Goal: Obtain resource: Download file/media

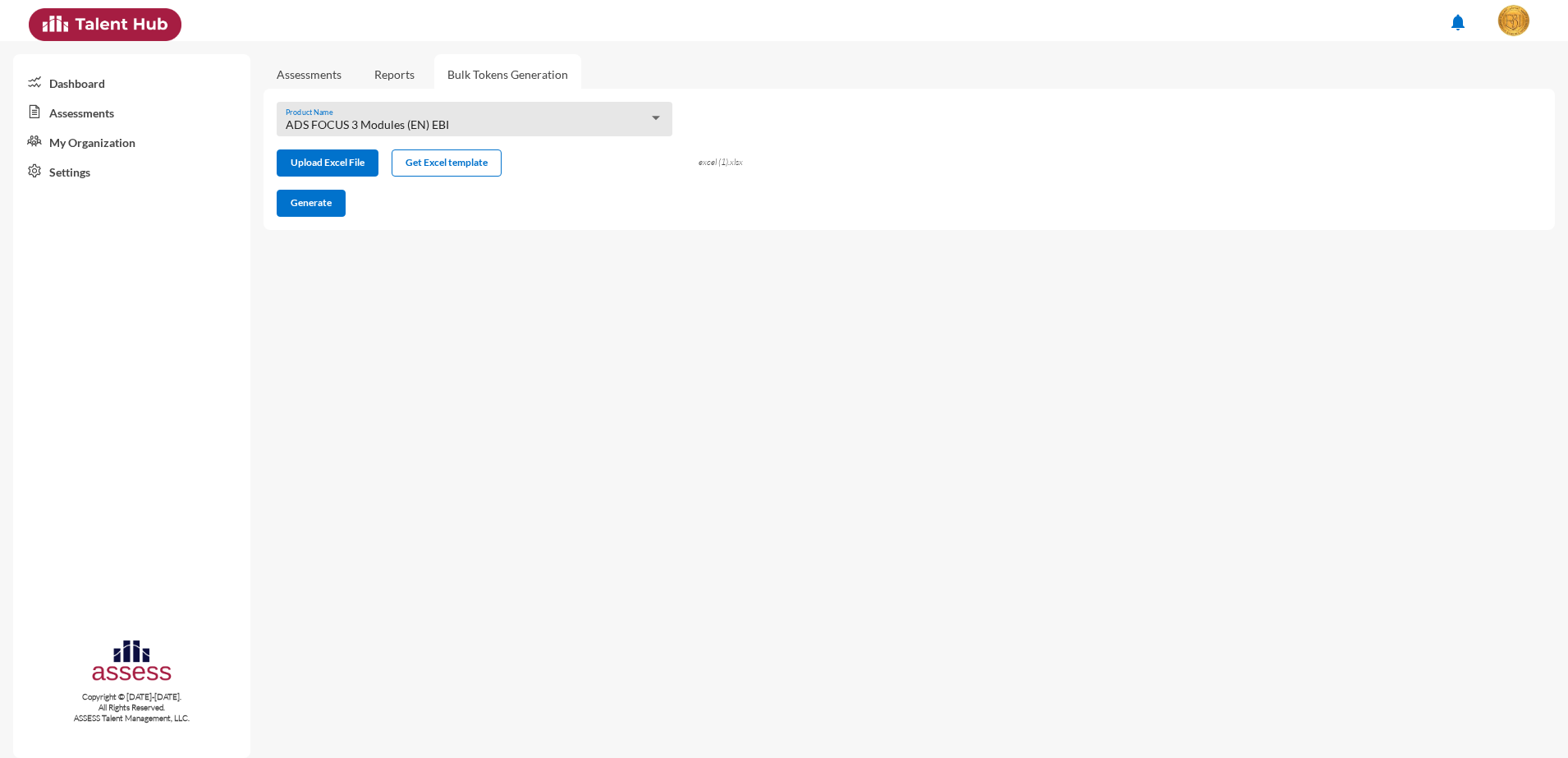
click at [398, 78] on link "Reports" at bounding box center [395, 74] width 66 height 40
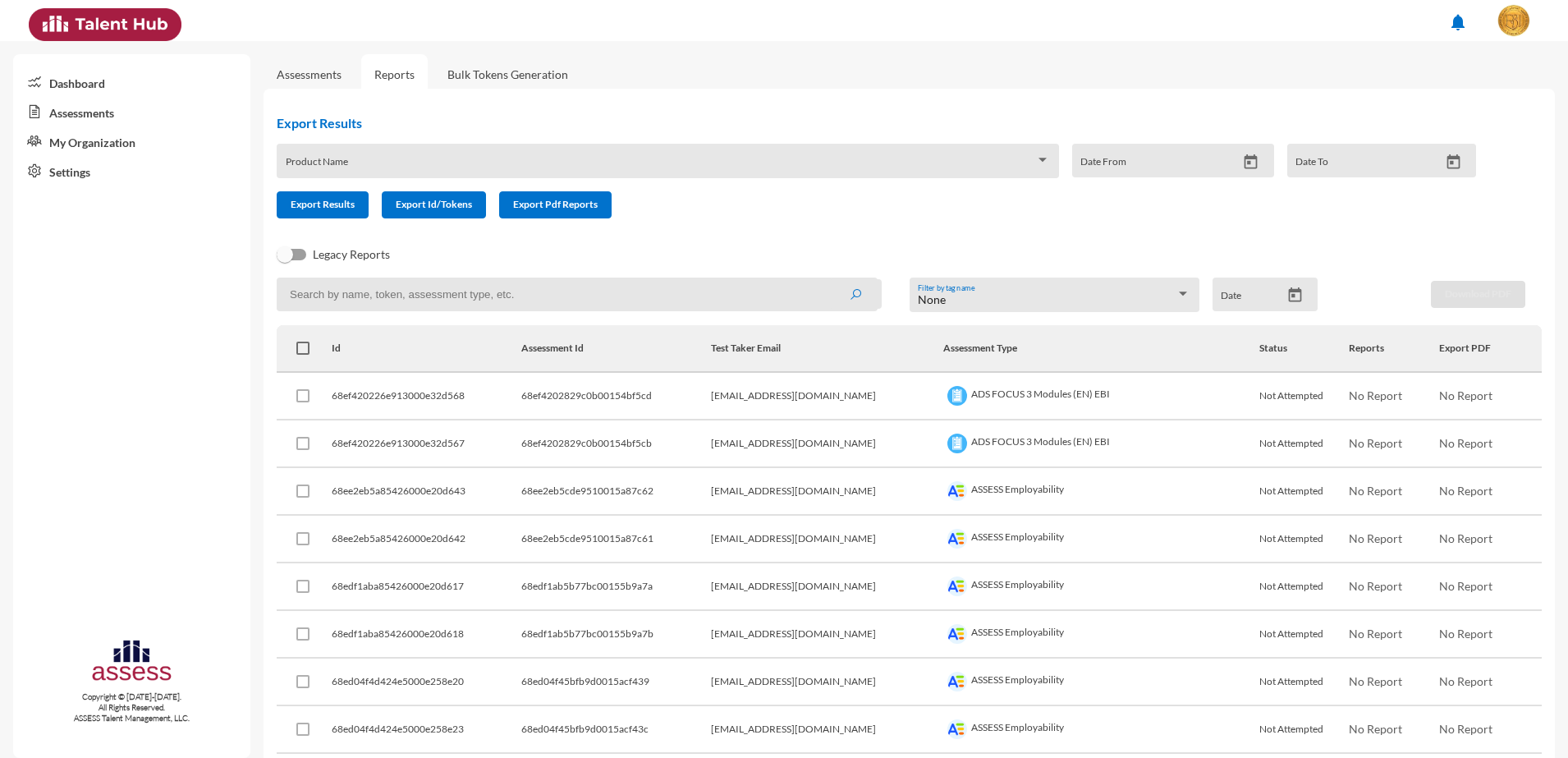
click at [909, 168] on span at bounding box center [661, 166] width 750 height 13
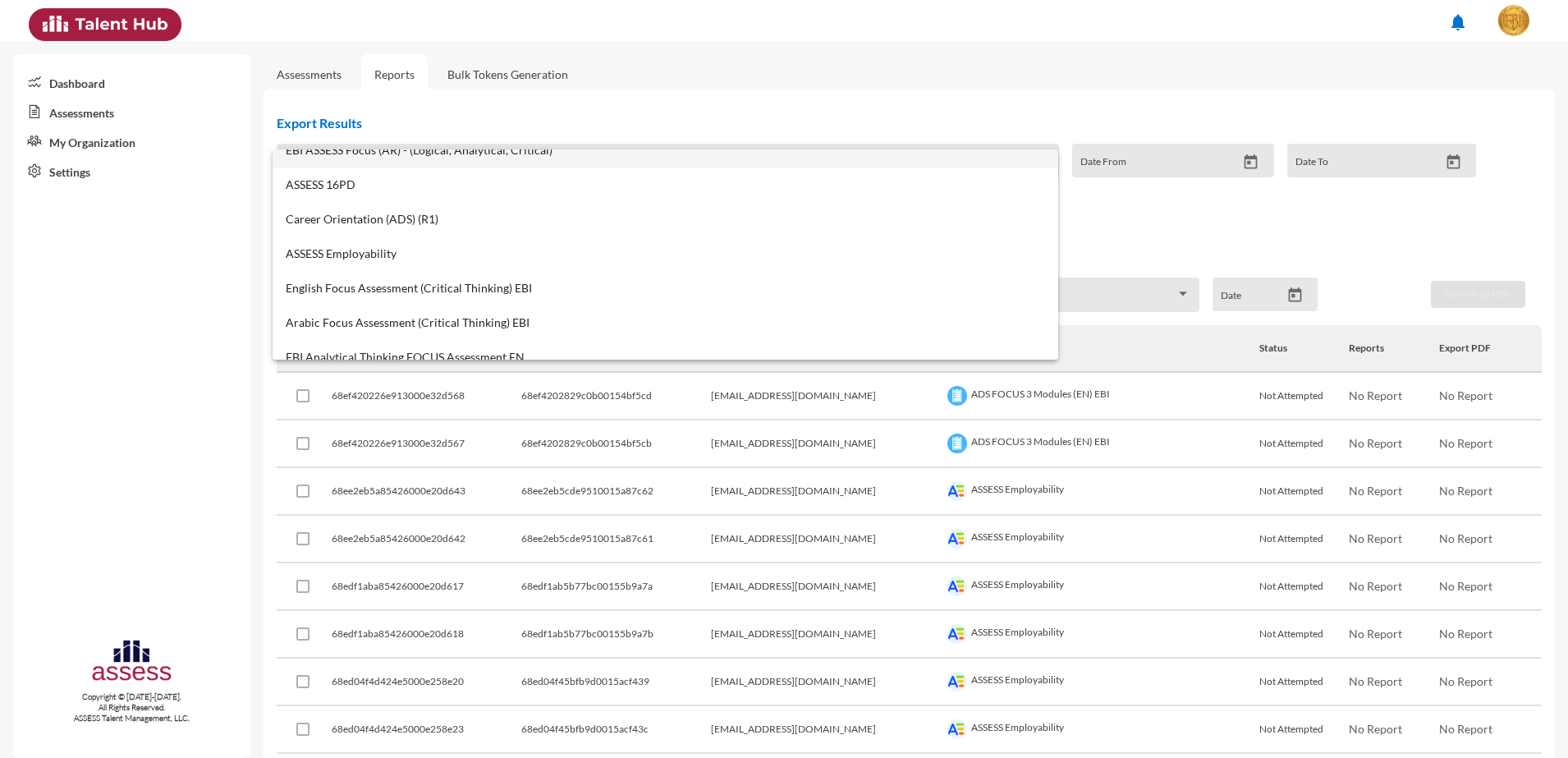
scroll to position [718, 0]
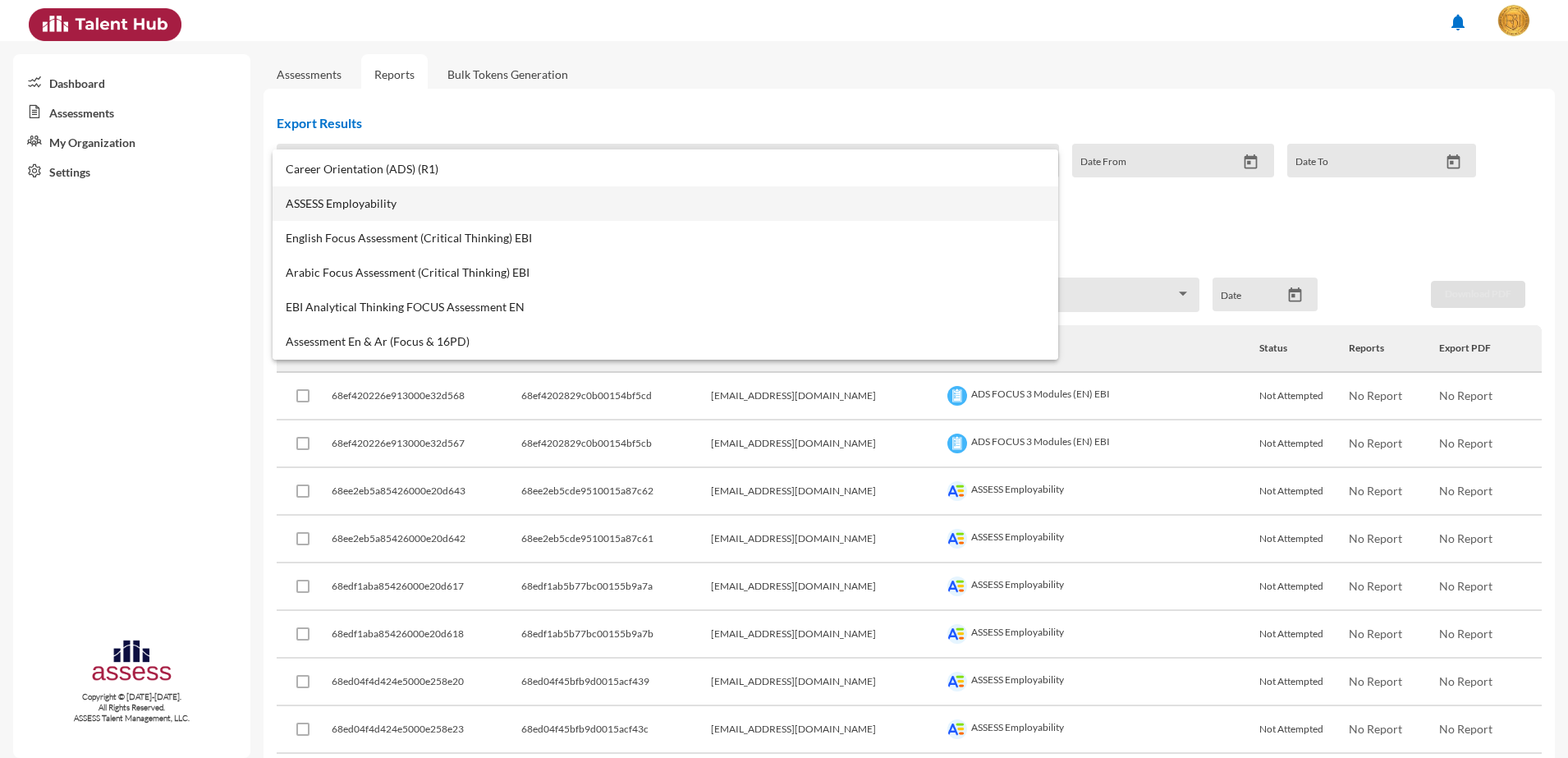
click at [422, 200] on span "ASSESS Employability" at bounding box center [665, 204] width 759 height 13
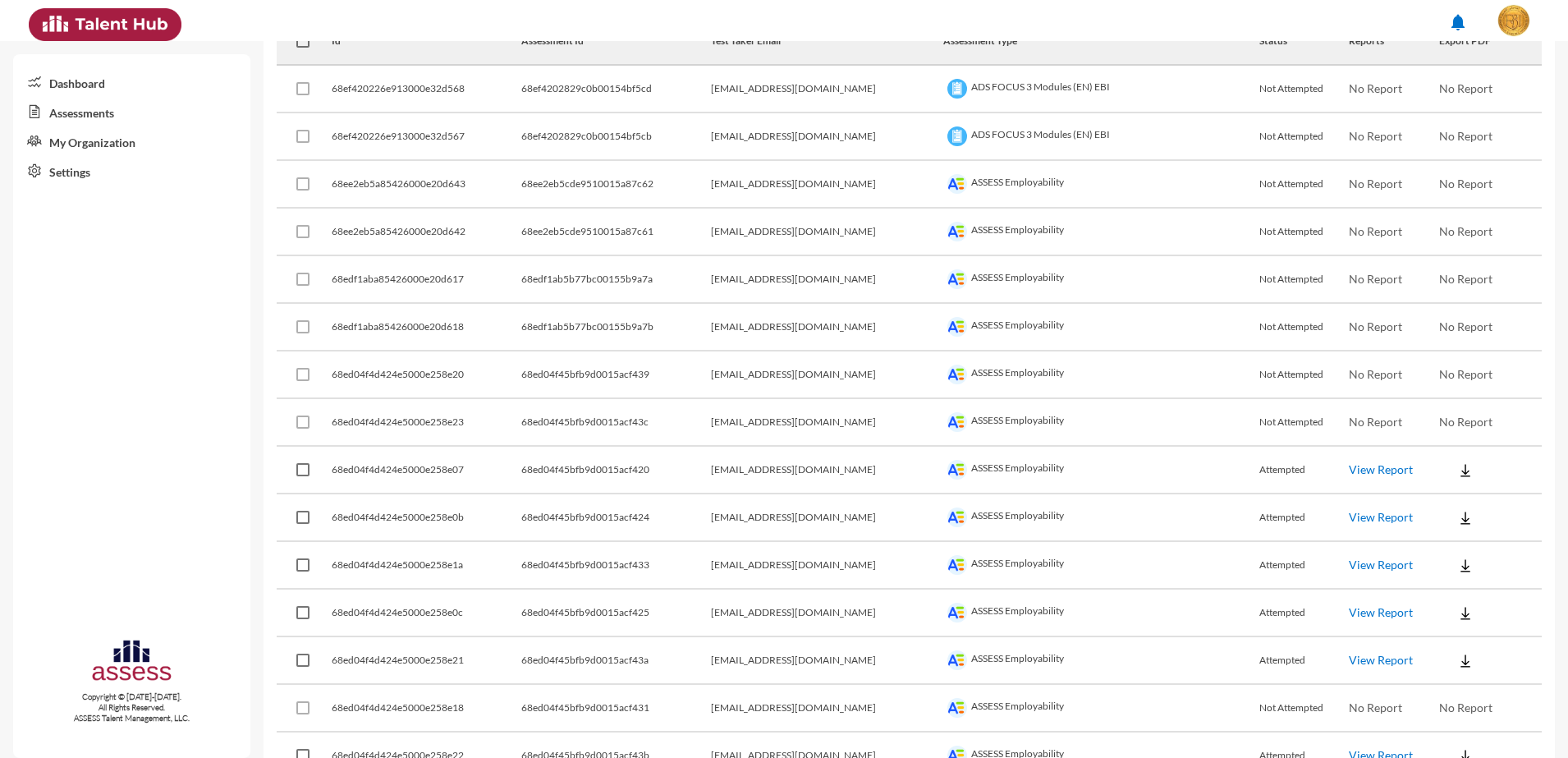
scroll to position [308, 0]
click at [1457, 469] on img at bounding box center [1465, 470] width 16 height 16
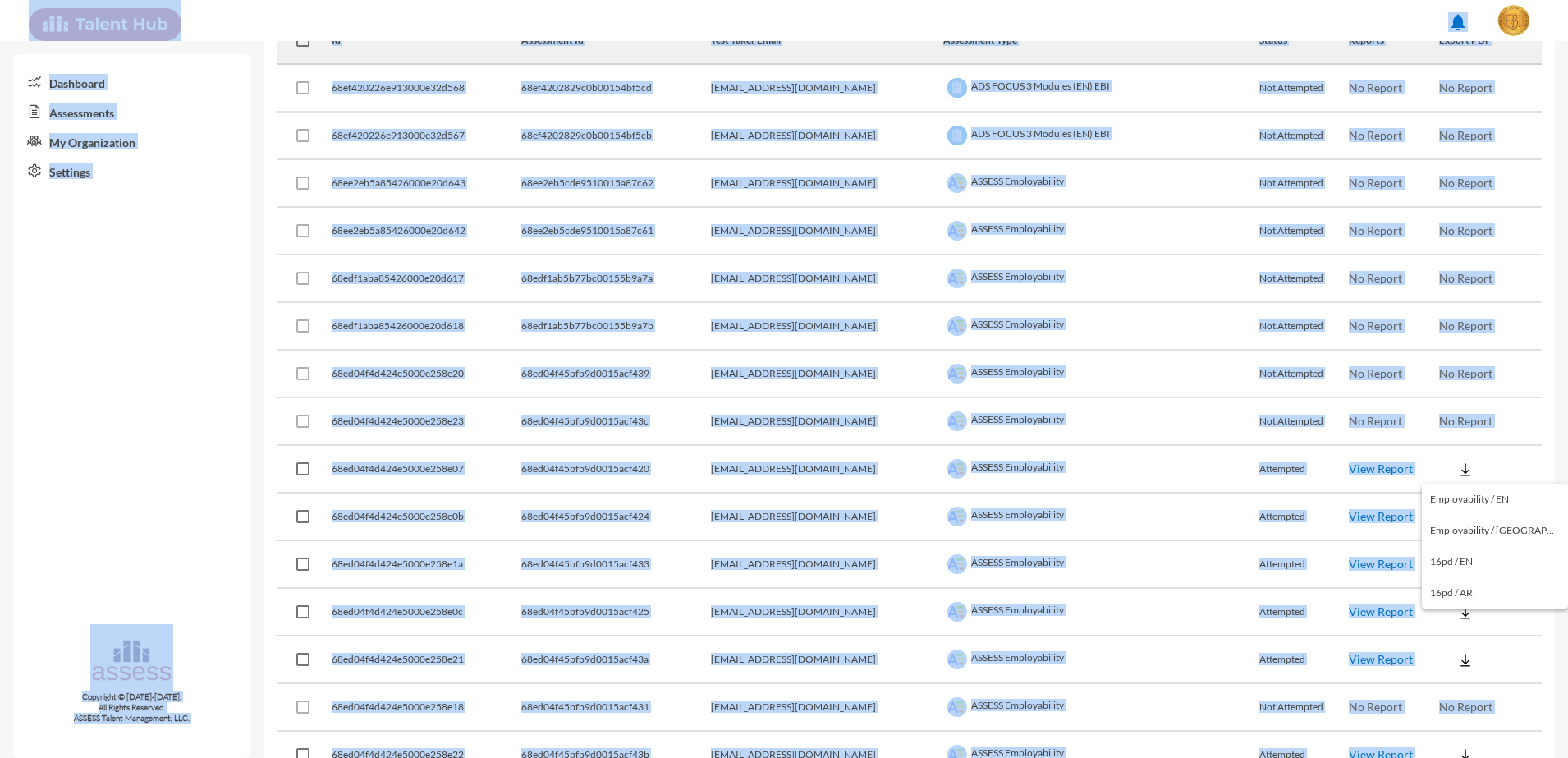
drag, startPoint x: 1566, startPoint y: 122, endPoint x: 1572, endPoint y: 55, distance: 67.3
click at [1567, 41] on html "notifications Dashboard Assessments My Organization Settings Copyright © [DATE]…" at bounding box center [784, 21] width 1568 height 41
click at [107, 307] on div at bounding box center [784, 379] width 1568 height 758
